Goal: Information Seeking & Learning: Learn about a topic

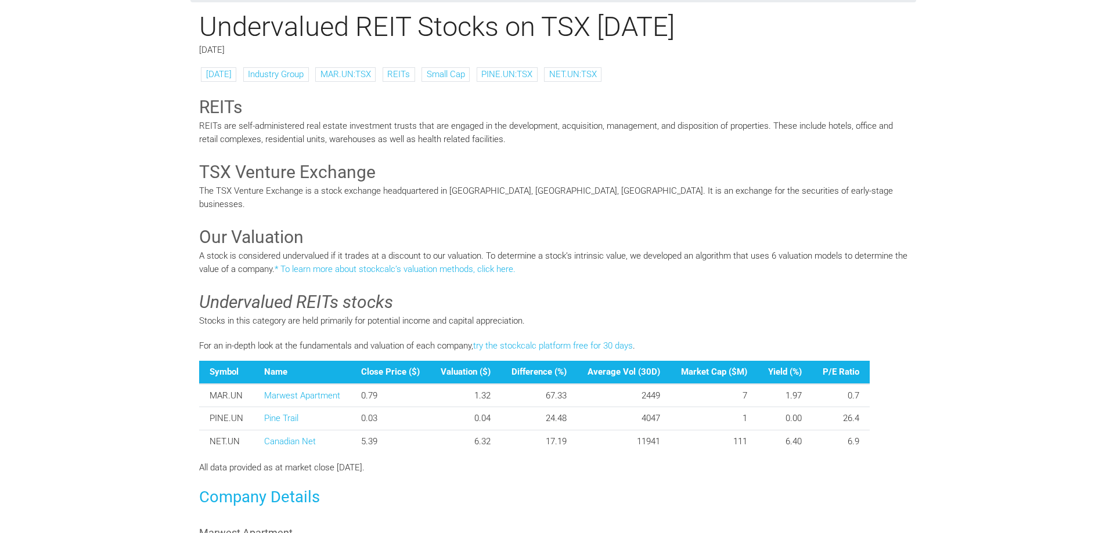
scroll to position [193, 0]
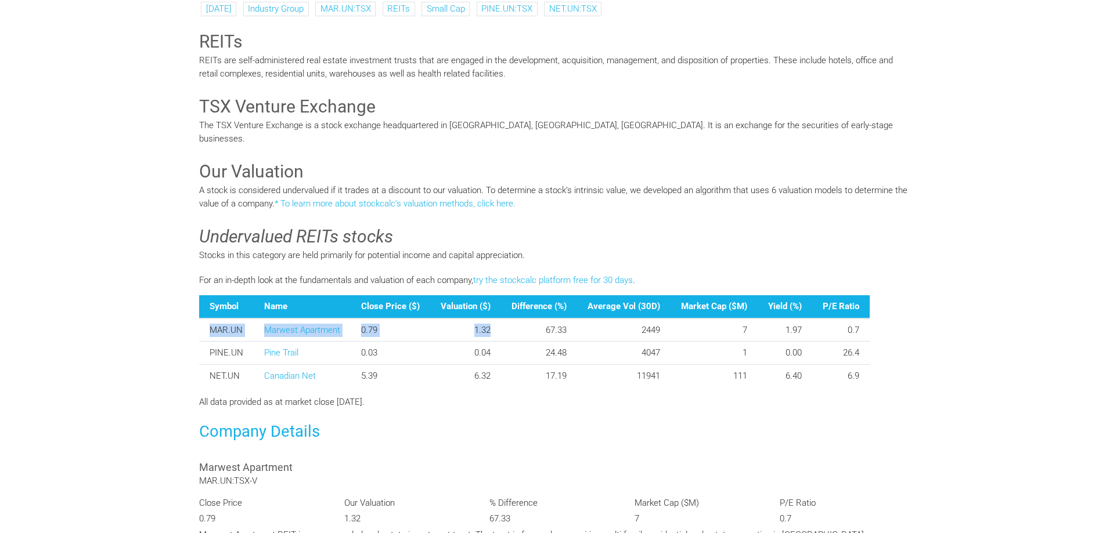
drag, startPoint x: 492, startPoint y: 316, endPoint x: 188, endPoint y: 307, distance: 303.7
click at [188, 307] on body "Blog Resources Pricing About" at bounding box center [553, 439] width 743 height 1264
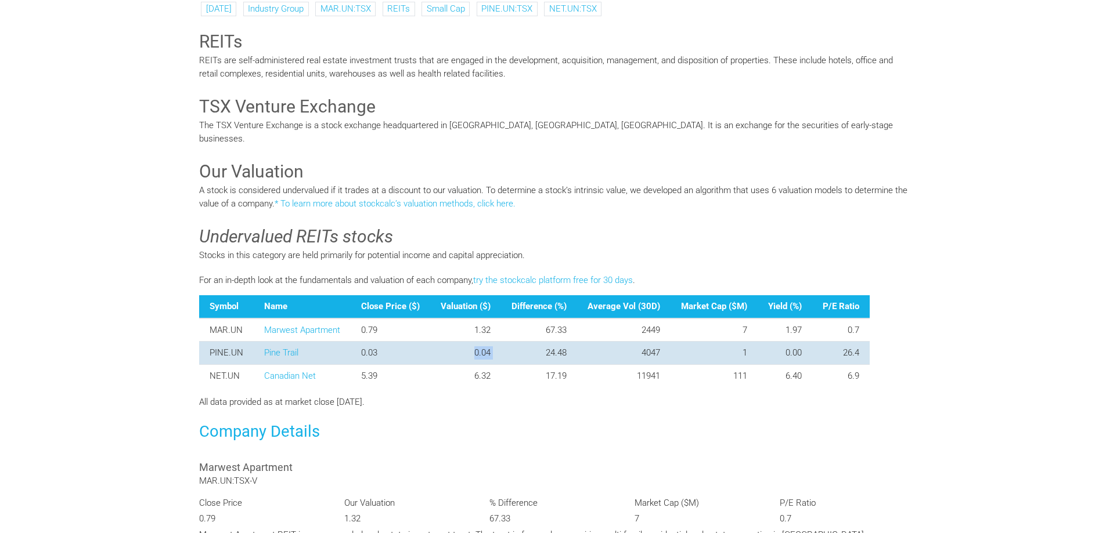
drag, startPoint x: 498, startPoint y: 338, endPoint x: 445, endPoint y: 336, distance: 53.5
click at [445, 342] on tr "PINE.UN Pine Trail 0.03 0.04 24.48 4047 1 0.00 26.4" at bounding box center [534, 353] width 670 height 23
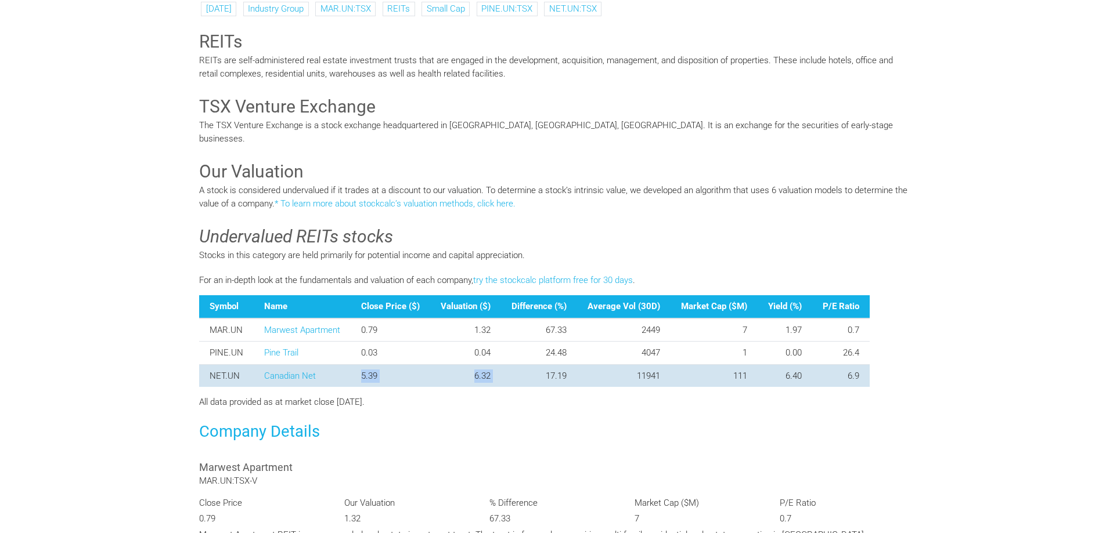
drag, startPoint x: 466, startPoint y: 360, endPoint x: 337, endPoint y: 361, distance: 128.3
click at [337, 365] on tr "NET.UN [DEMOGRAPHIC_DATA] Net 5.39 6.32 17.19 11941 111 6.40 6.9" at bounding box center [534, 376] width 670 height 23
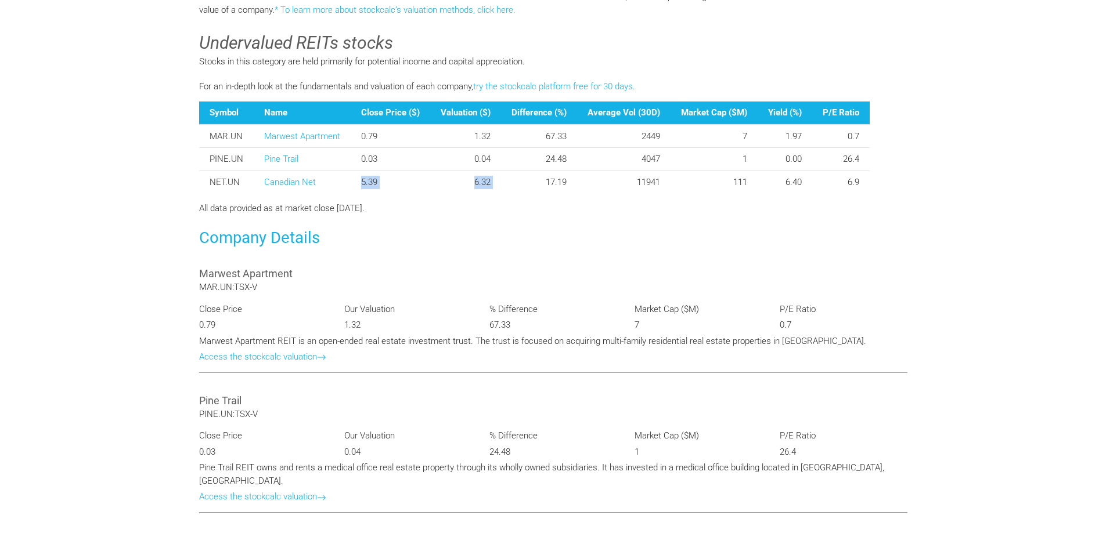
scroll to position [580, 0]
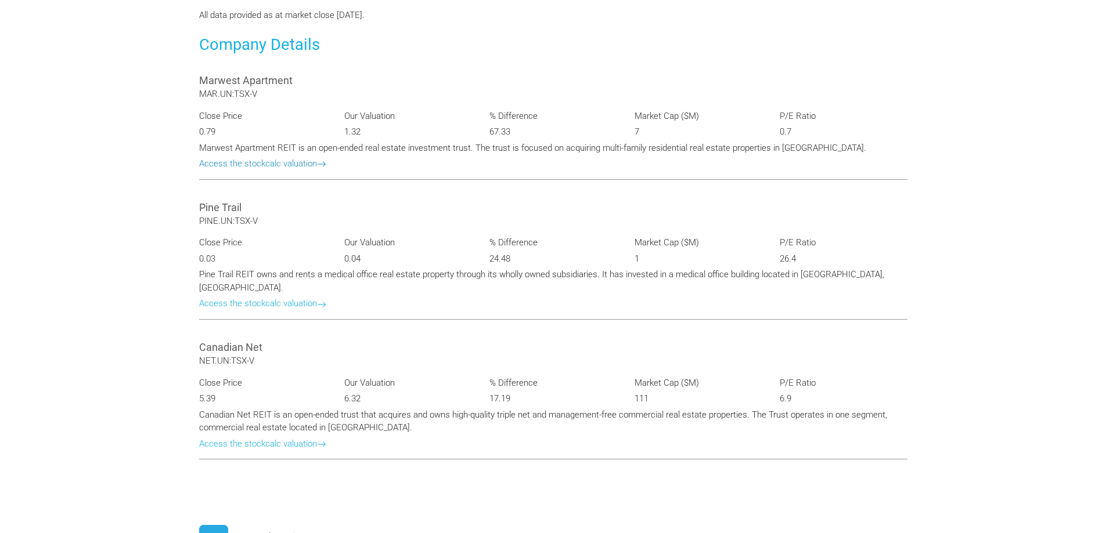
click at [248, 158] on link "Access the stockcalc valuation" at bounding box center [262, 163] width 127 height 10
type input "**********"
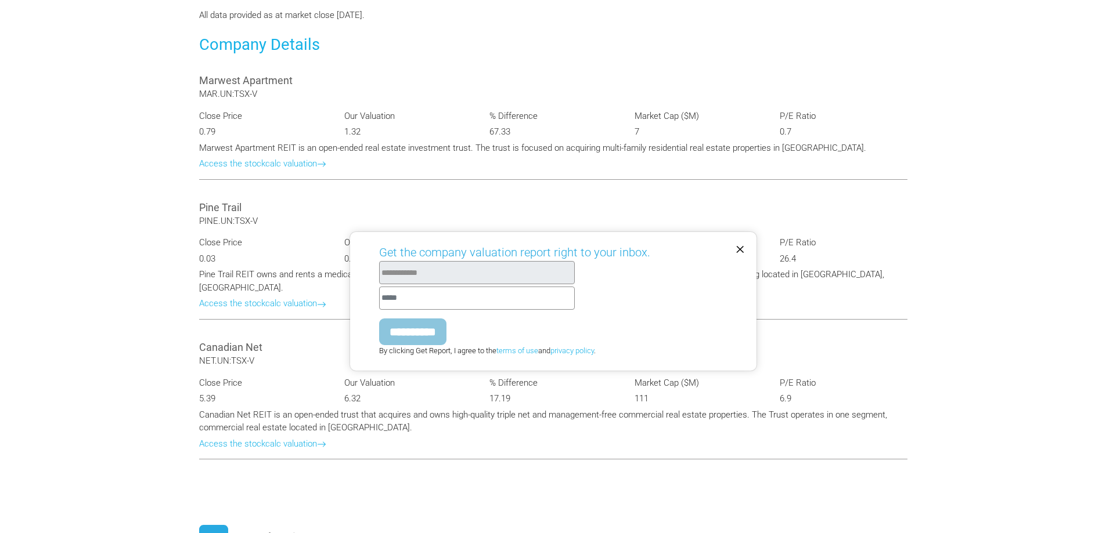
click at [742, 248] on span "×" at bounding box center [739, 248] width 9 height 20
